Goal: Book appointment/travel/reservation

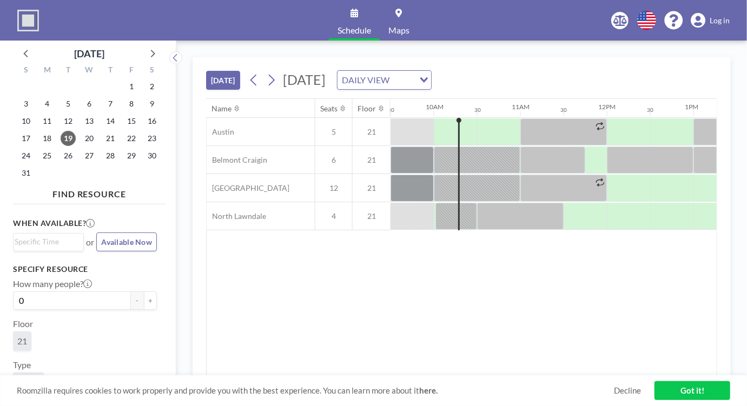
scroll to position [0, 154]
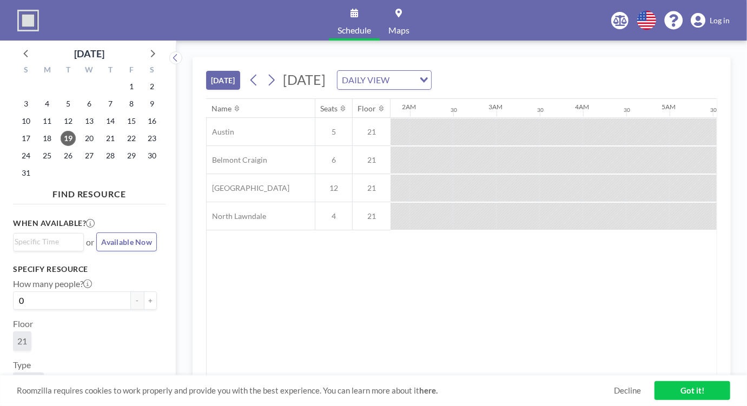
drag, startPoint x: 426, startPoint y: 370, endPoint x: 343, endPoint y: 372, distance: 83.4
click at [343, 372] on div "Name Seats Floor 12AM 30 1AM 30 2AM 30 3AM 30 4AM 30 5AM 30 6AM 30 7AM 30 8AM 3…" at bounding box center [462, 237] width 510 height 277
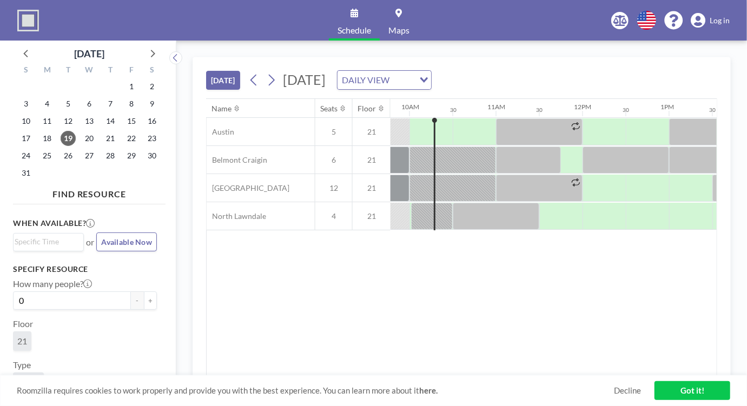
scroll to position [0, 853]
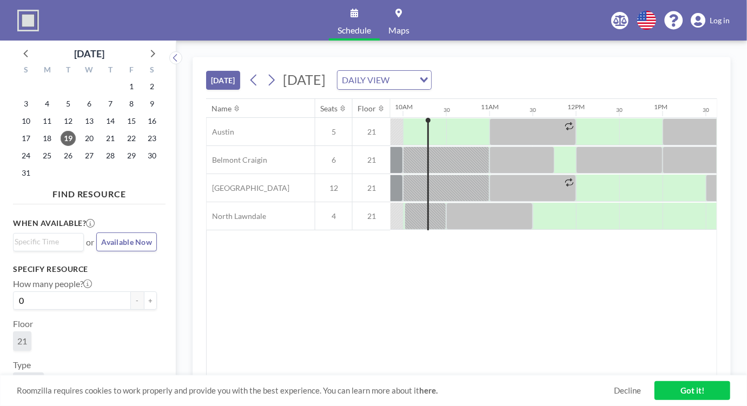
click at [326, 78] on span "[DATE]" at bounding box center [304, 79] width 43 height 16
click at [326, 79] on span "[DATE]" at bounding box center [304, 79] width 43 height 16
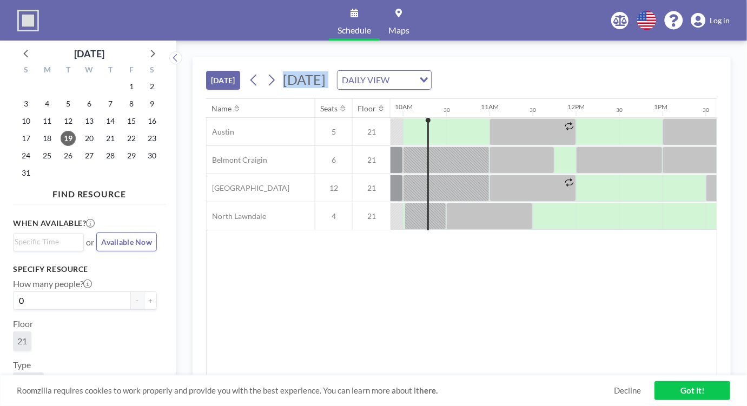
click at [326, 79] on span "[DATE]" at bounding box center [304, 79] width 43 height 16
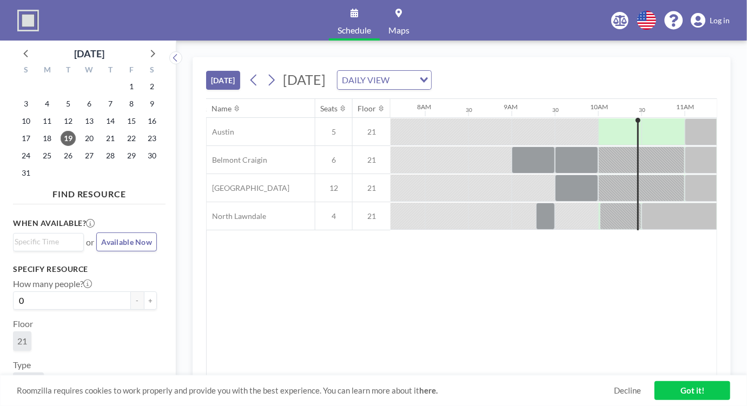
scroll to position [0, 822]
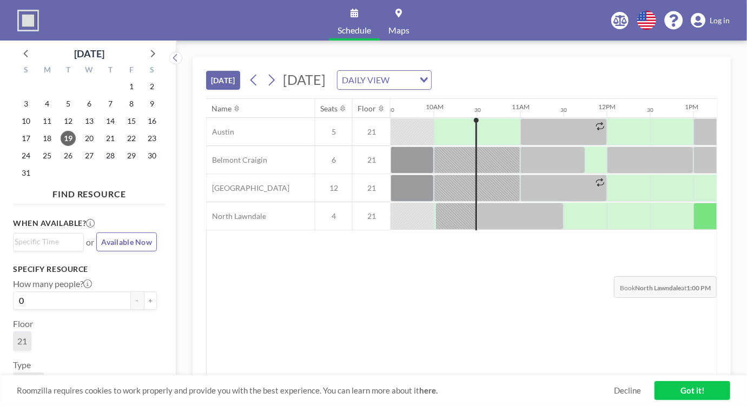
click at [722, 267] on div "TODAY Tuesday, August 19, 2025 DAILY VIEW Loading... Name Seats Floor 12AM 30 1…" at bounding box center [462, 223] width 538 height 333
